Goal: Information Seeking & Learning: Learn about a topic

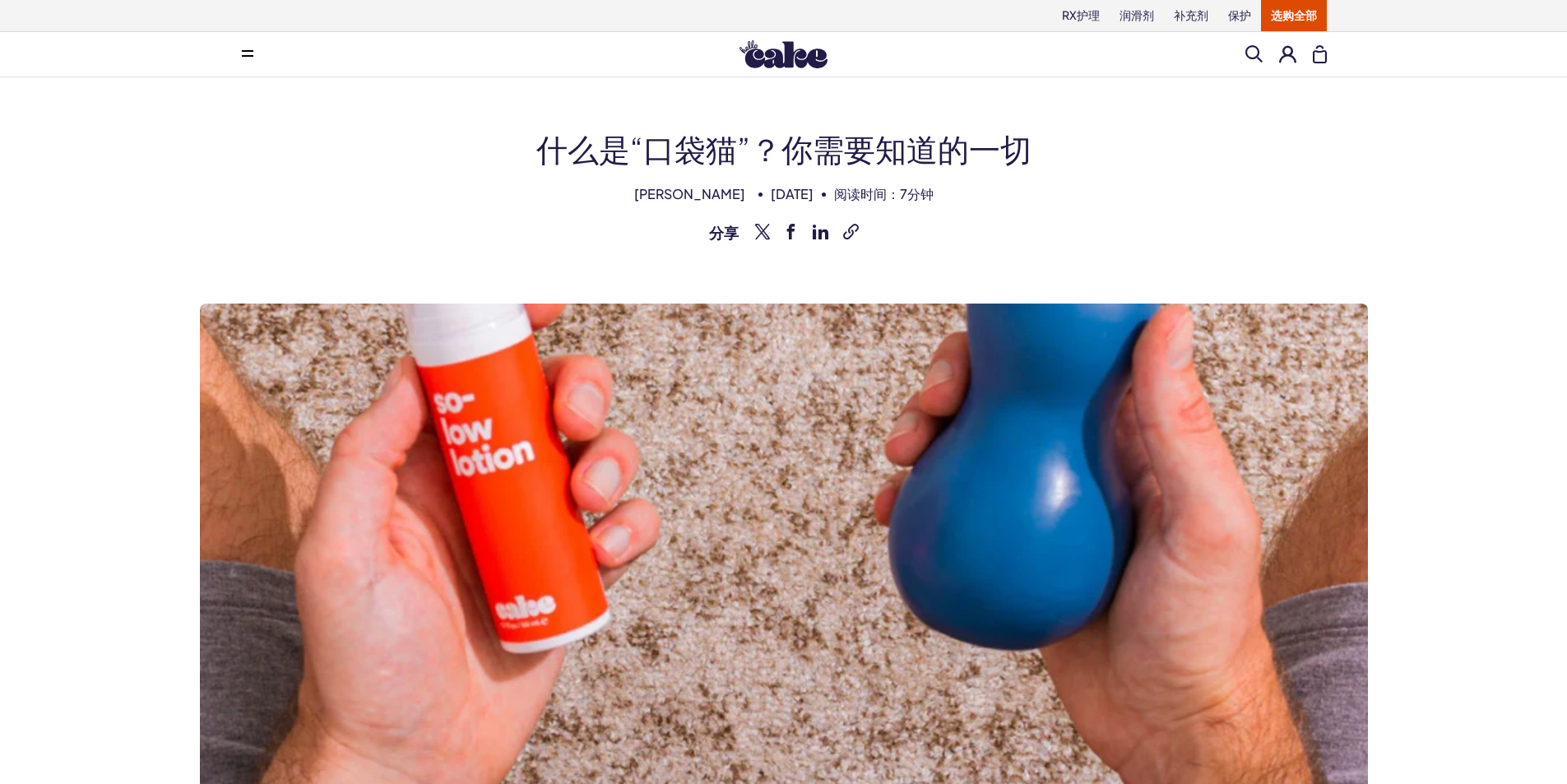
click at [244, 50] on button at bounding box center [248, 54] width 33 height 33
click at [1180, 154] on h1 "什么是“口袋猫”？你需要知道的一切" at bounding box center [784, 148] width 1086 height 43
click at [805, 59] on img at bounding box center [784, 54] width 88 height 28
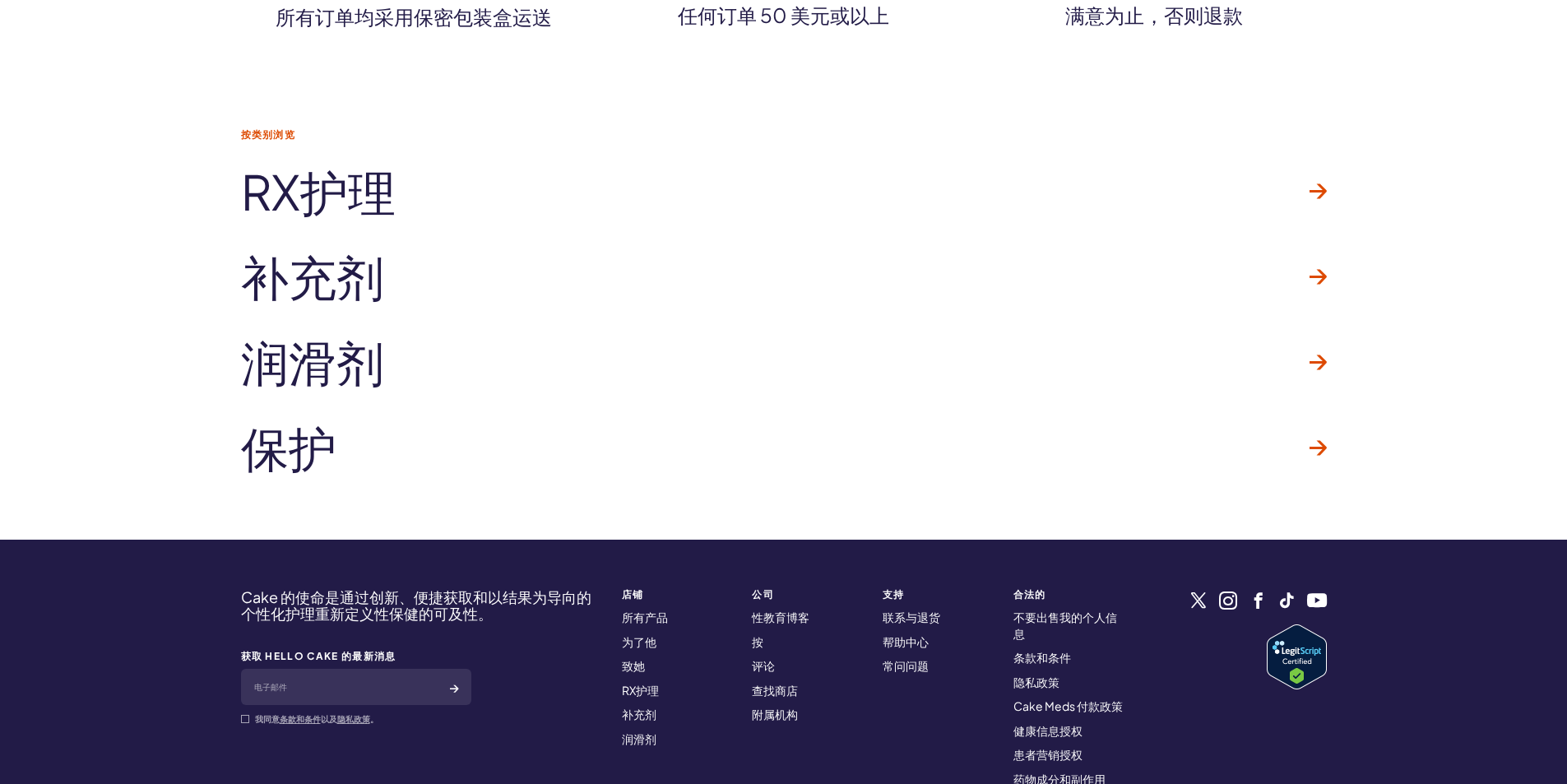
scroll to position [4860, 0]
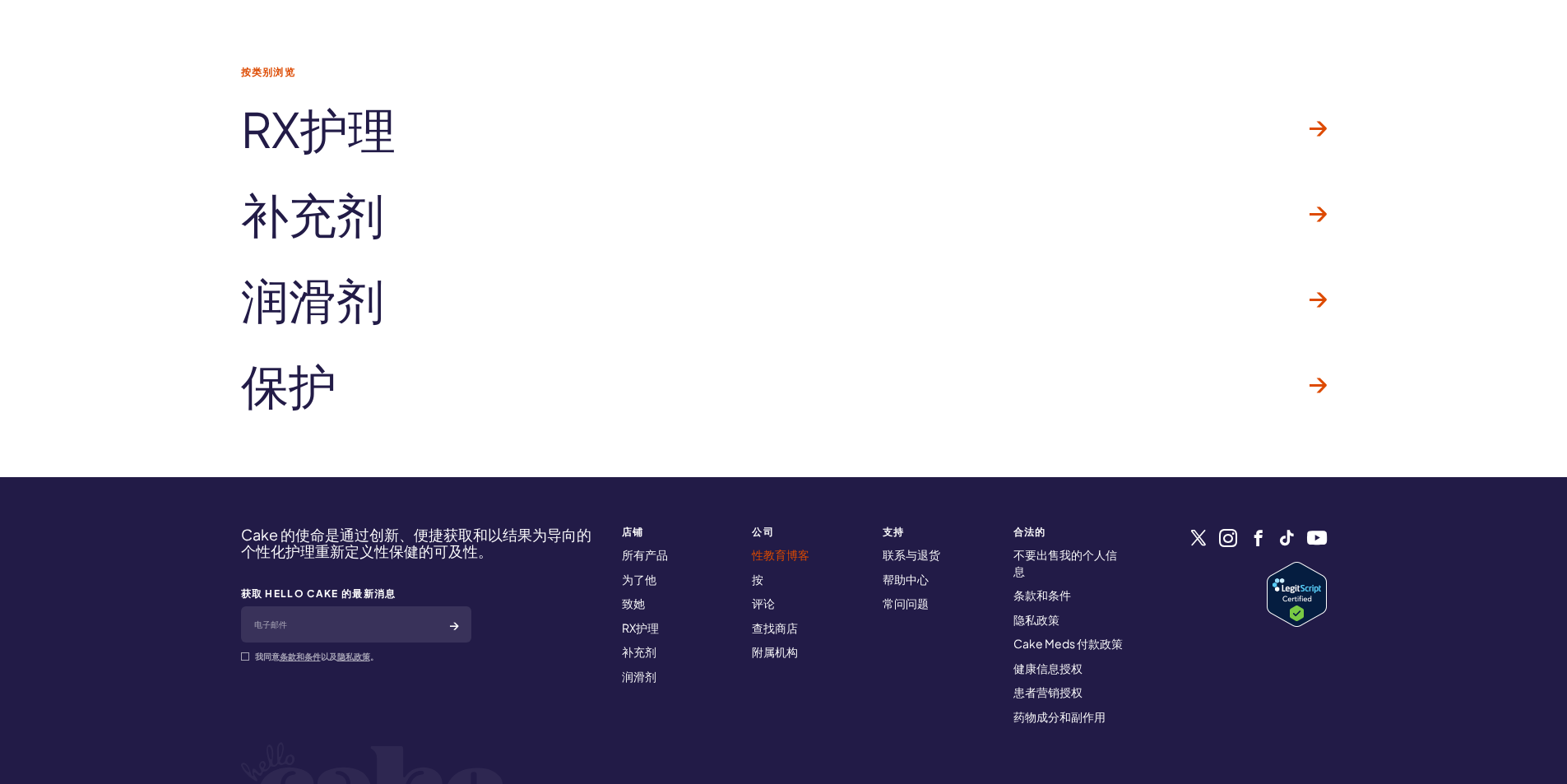
click at [765, 547] on font "性教育博客" at bounding box center [781, 554] width 58 height 15
